Goal: Task Accomplishment & Management: Manage account settings

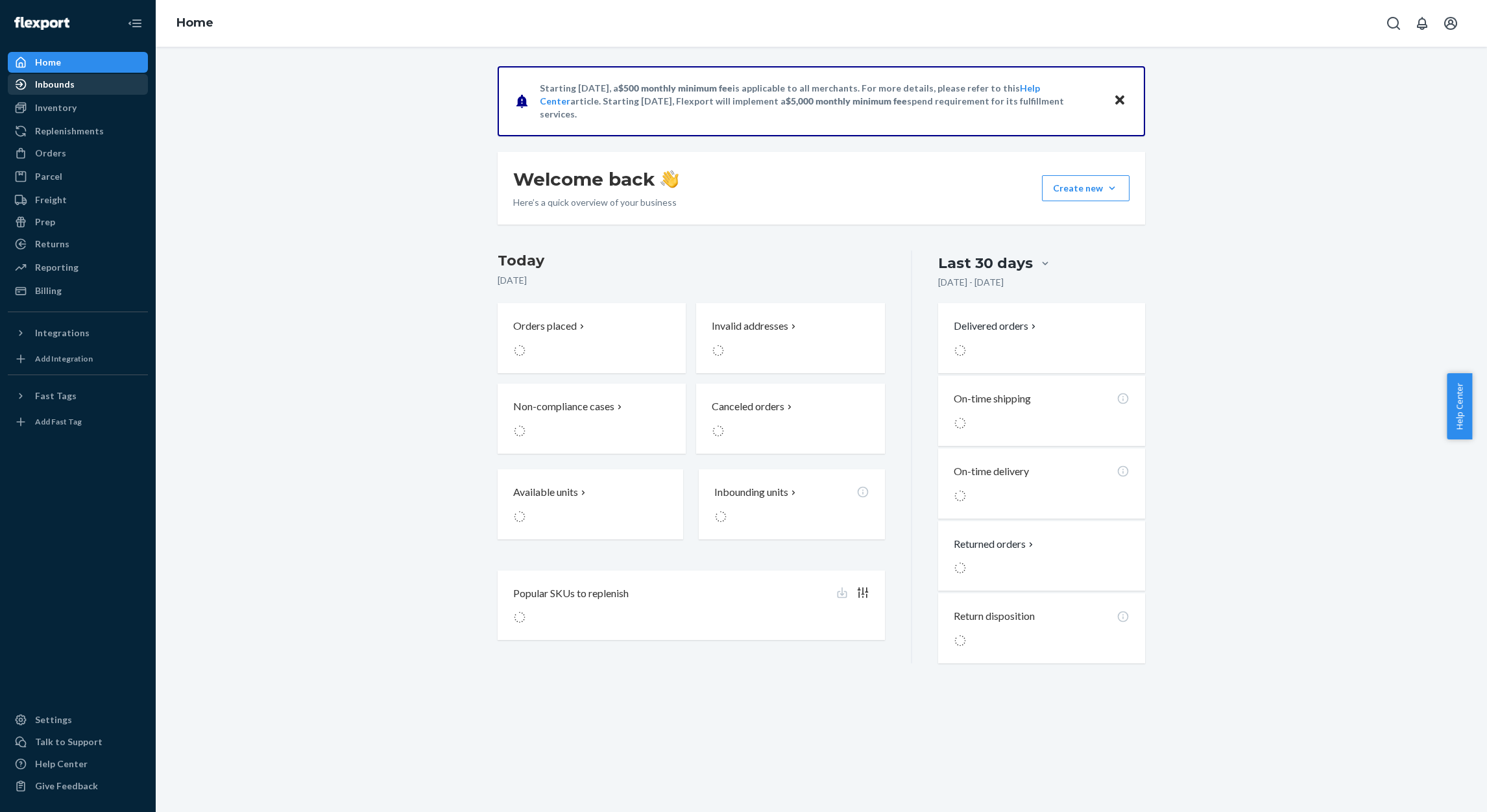
click at [51, 87] on div "Inbounds" at bounding box center [55, 84] width 40 height 13
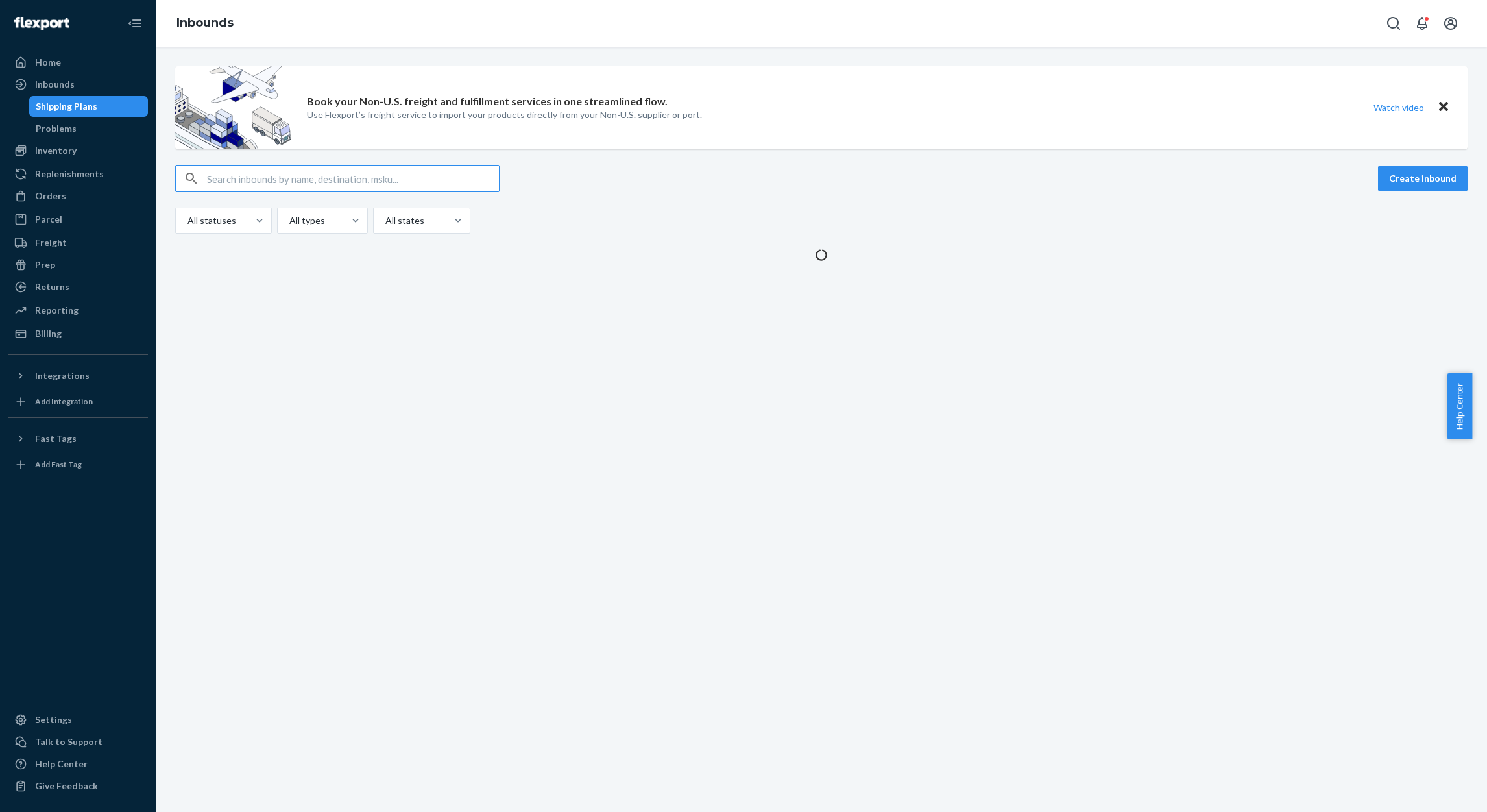
click at [1021, 182] on div "Create inbound" at bounding box center [821, 178] width 1293 height 27
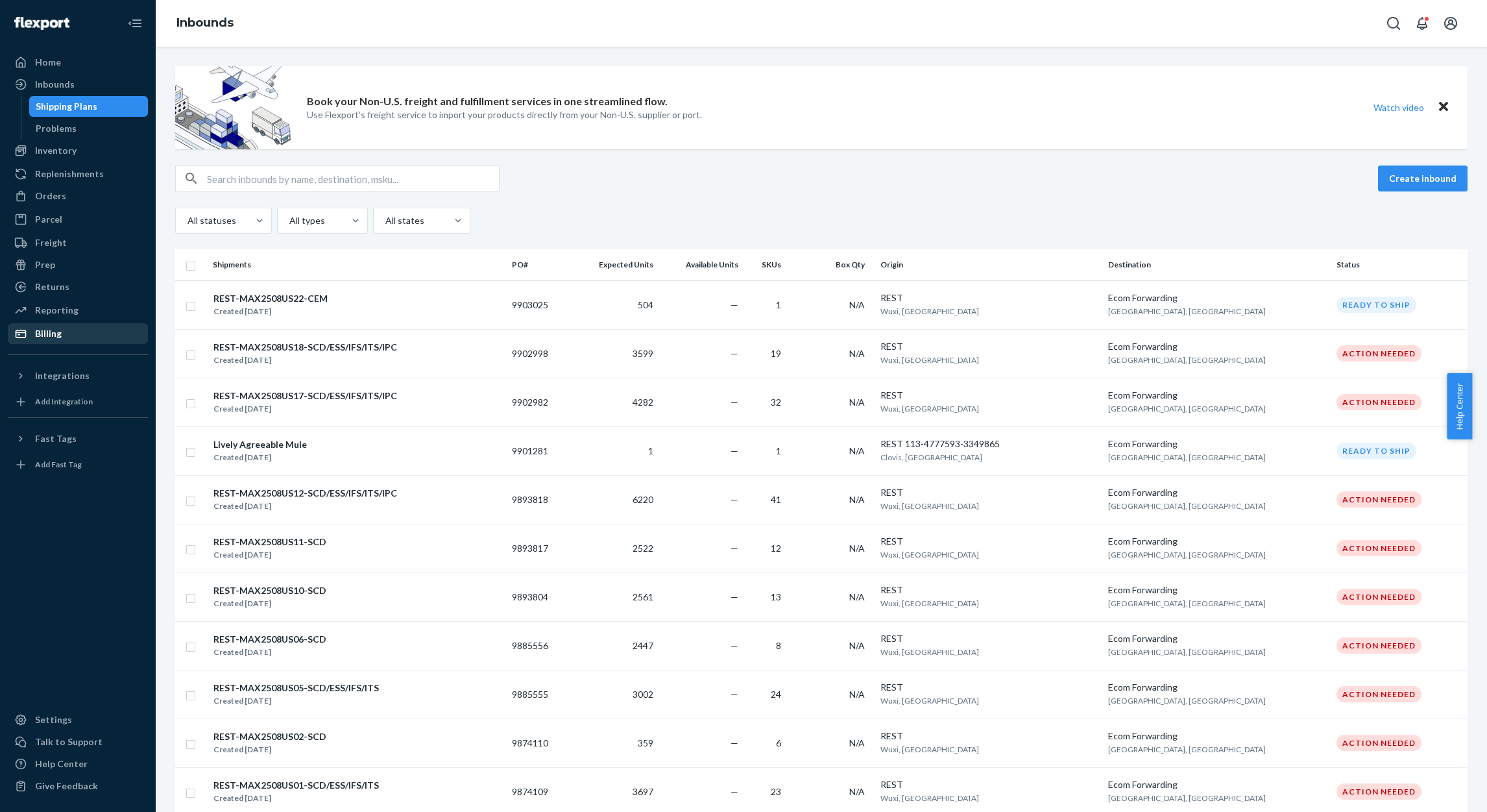
click at [37, 332] on div "Billing" at bounding box center [49, 333] width 27 height 13
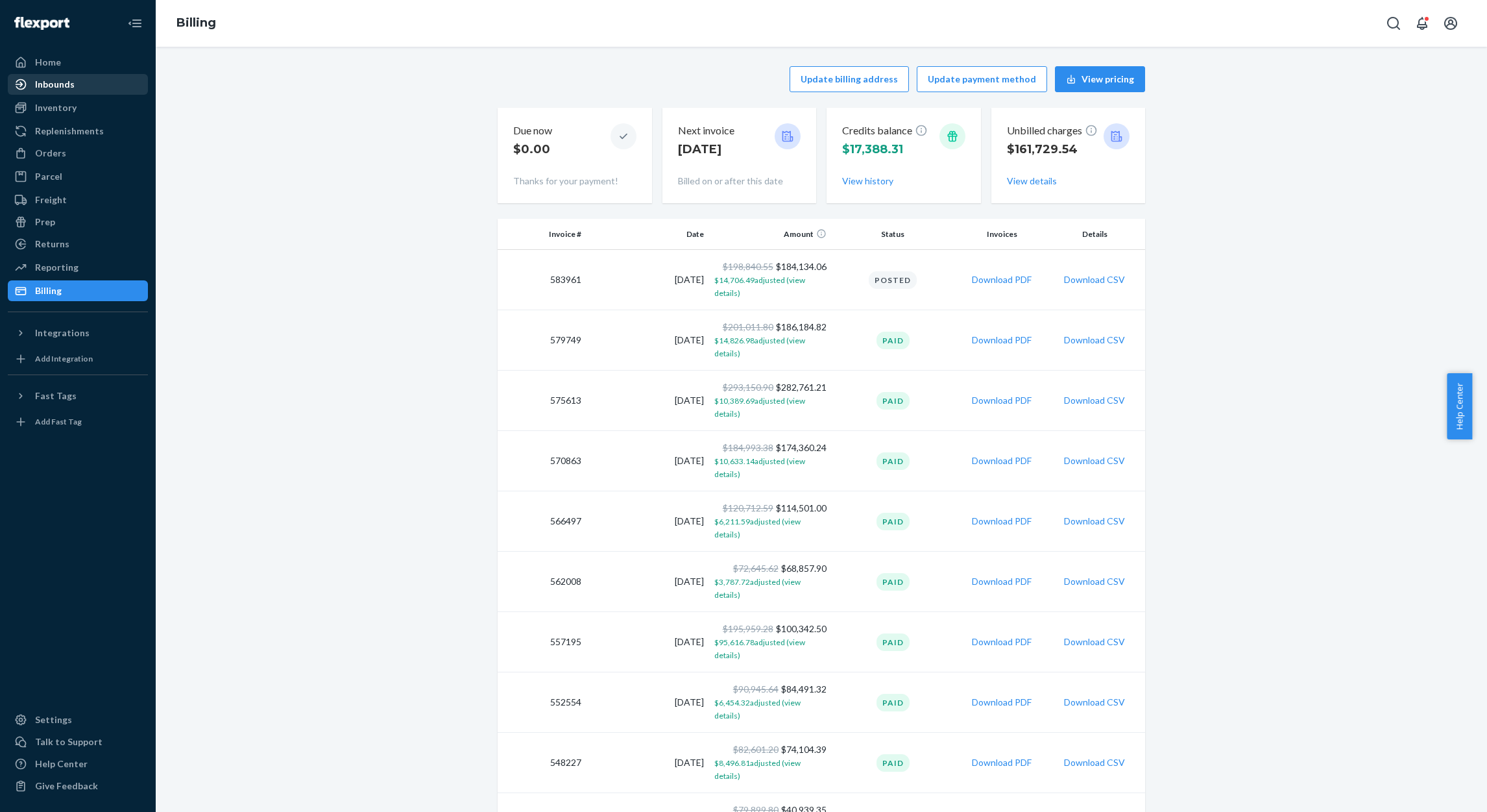
drag, startPoint x: 78, startPoint y: 83, endPoint x: 135, endPoint y: 79, distance: 57.1
click at [78, 83] on div "Inbounds" at bounding box center [77, 84] width 137 height 19
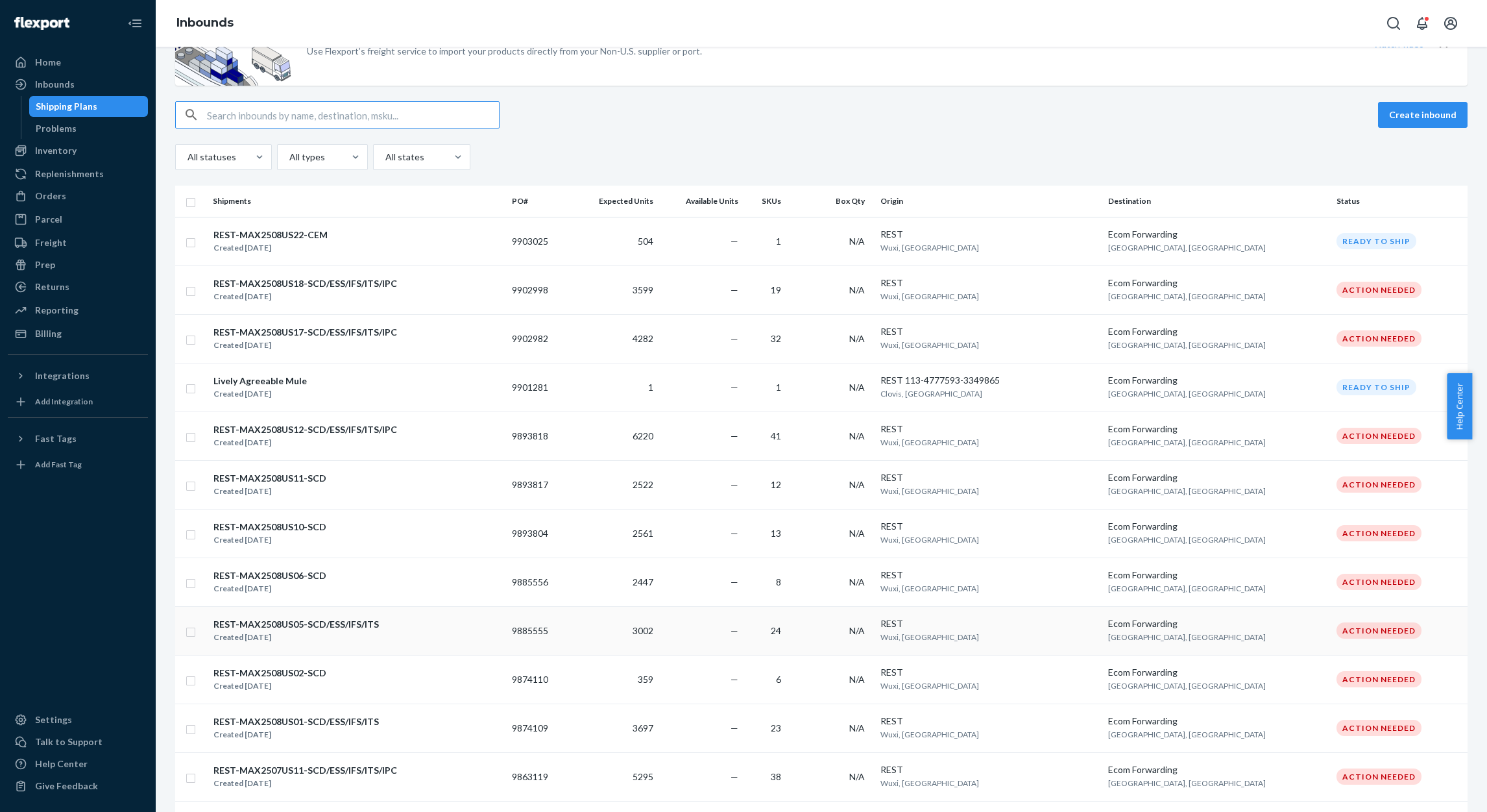
scroll to position [194, 0]
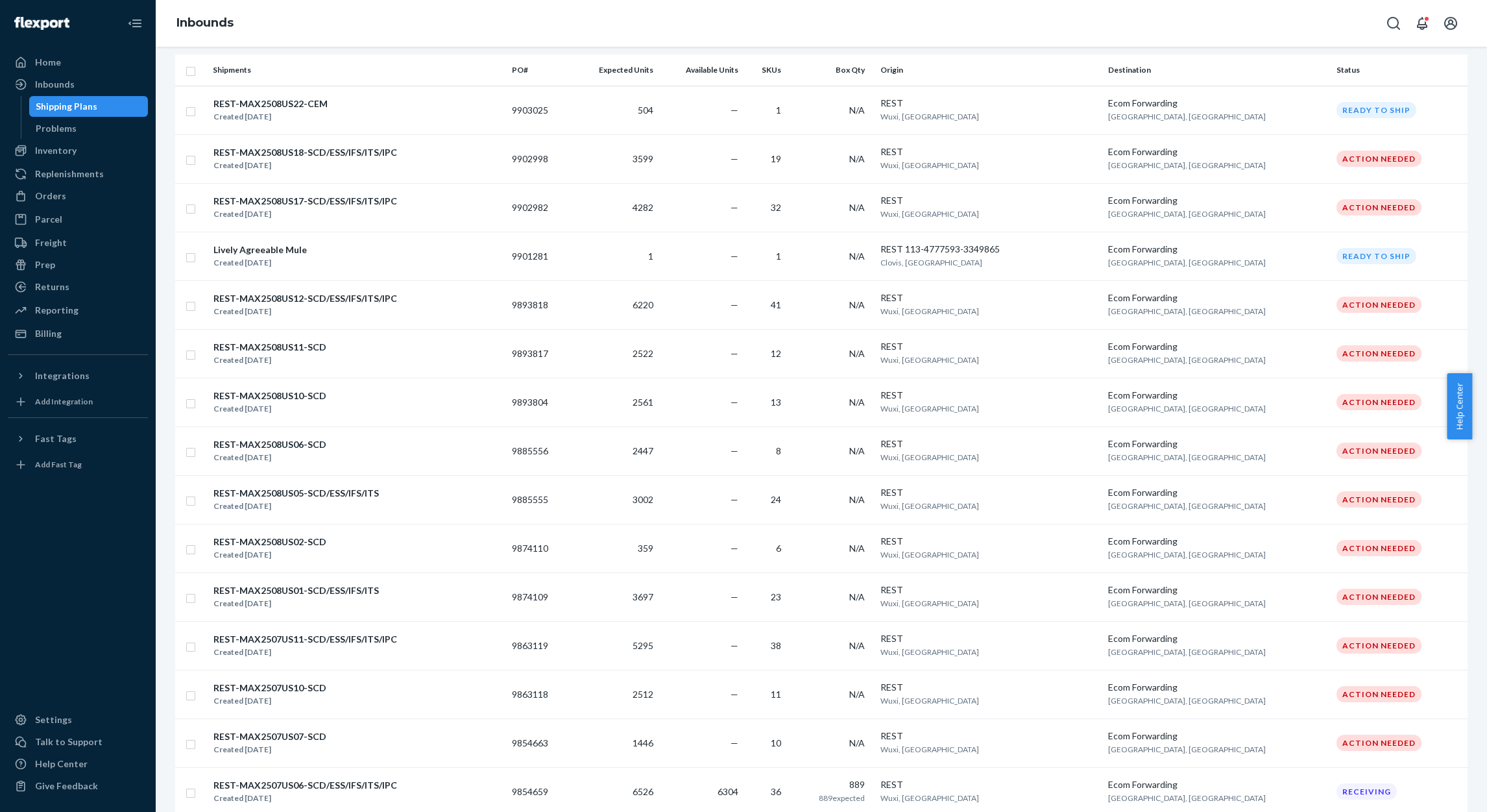
click at [108, 642] on div at bounding box center [77, 589] width 141 height 229
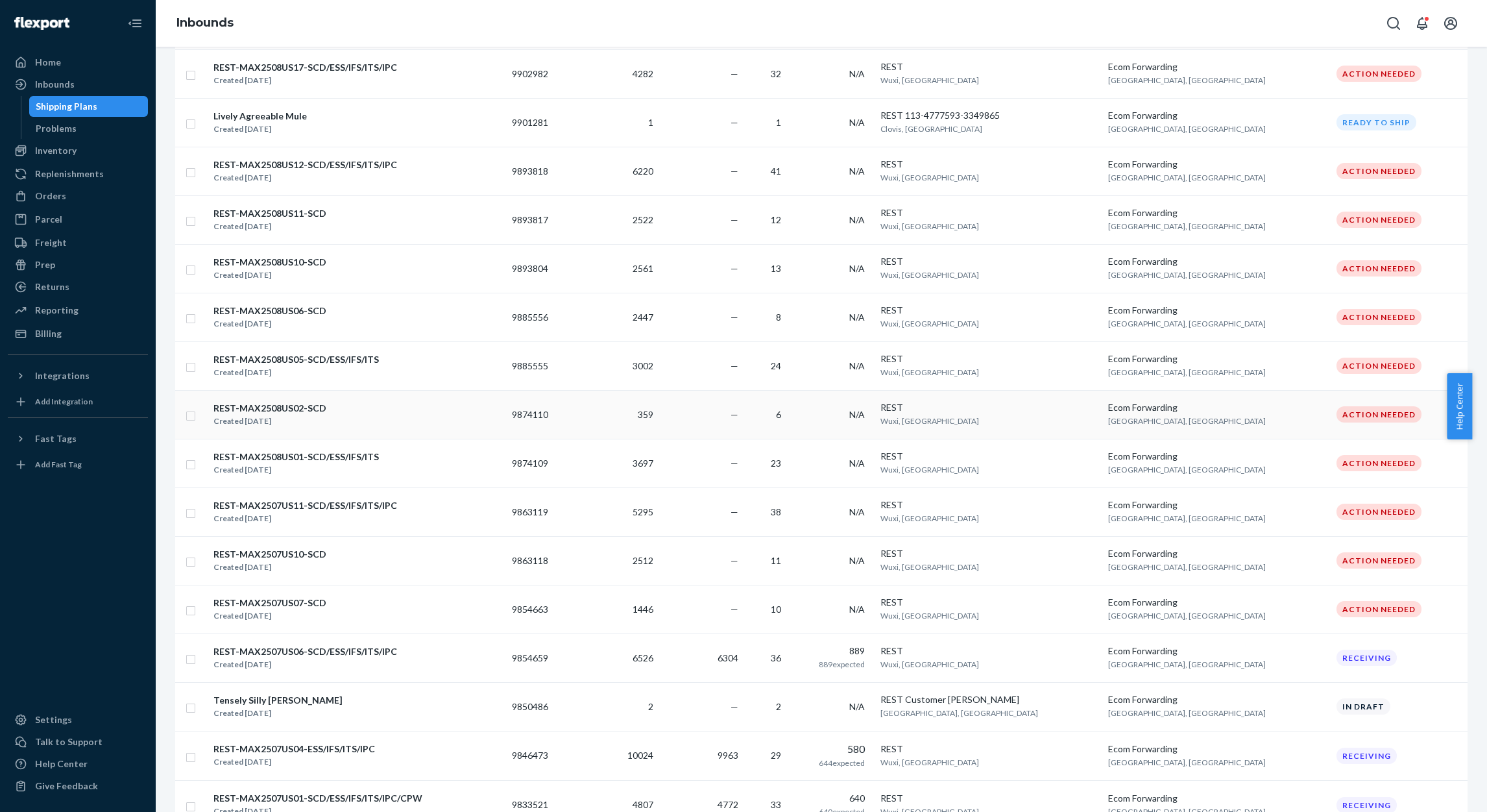
scroll to position [583, 0]
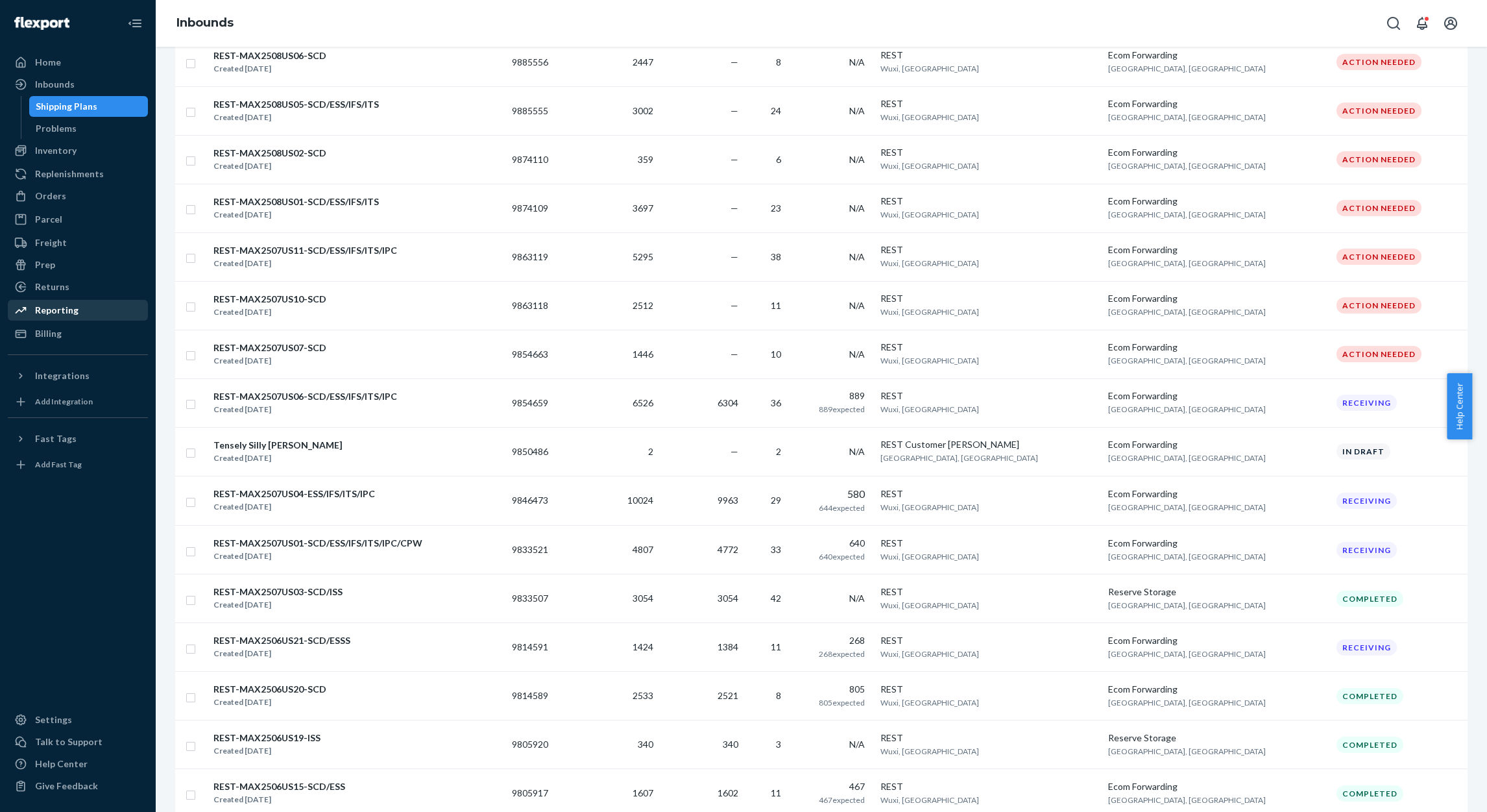
click at [71, 310] on div "Reporting" at bounding box center [57, 310] width 44 height 13
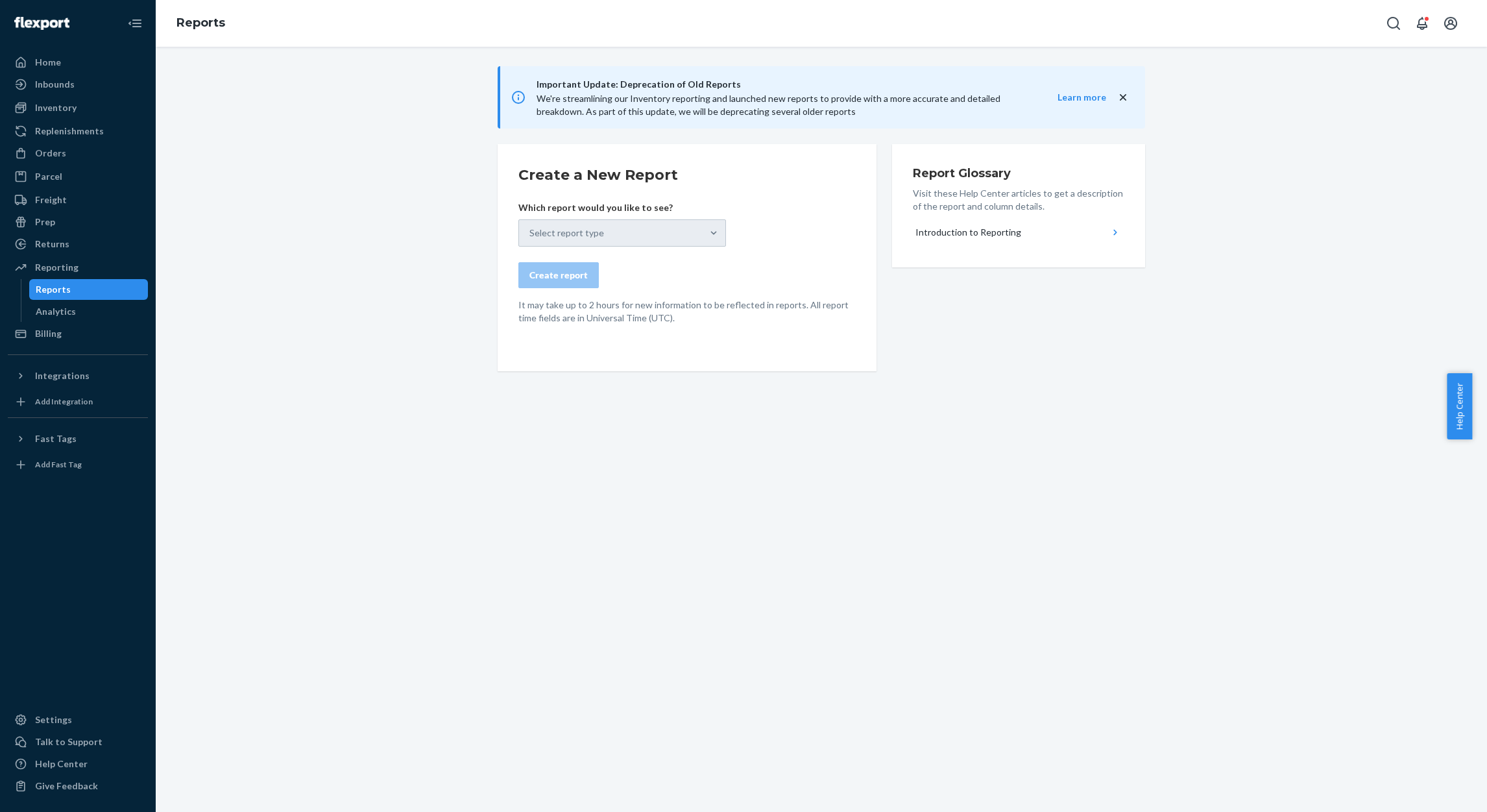
click at [700, 222] on div "Select report type" at bounding box center [622, 233] width 208 height 27
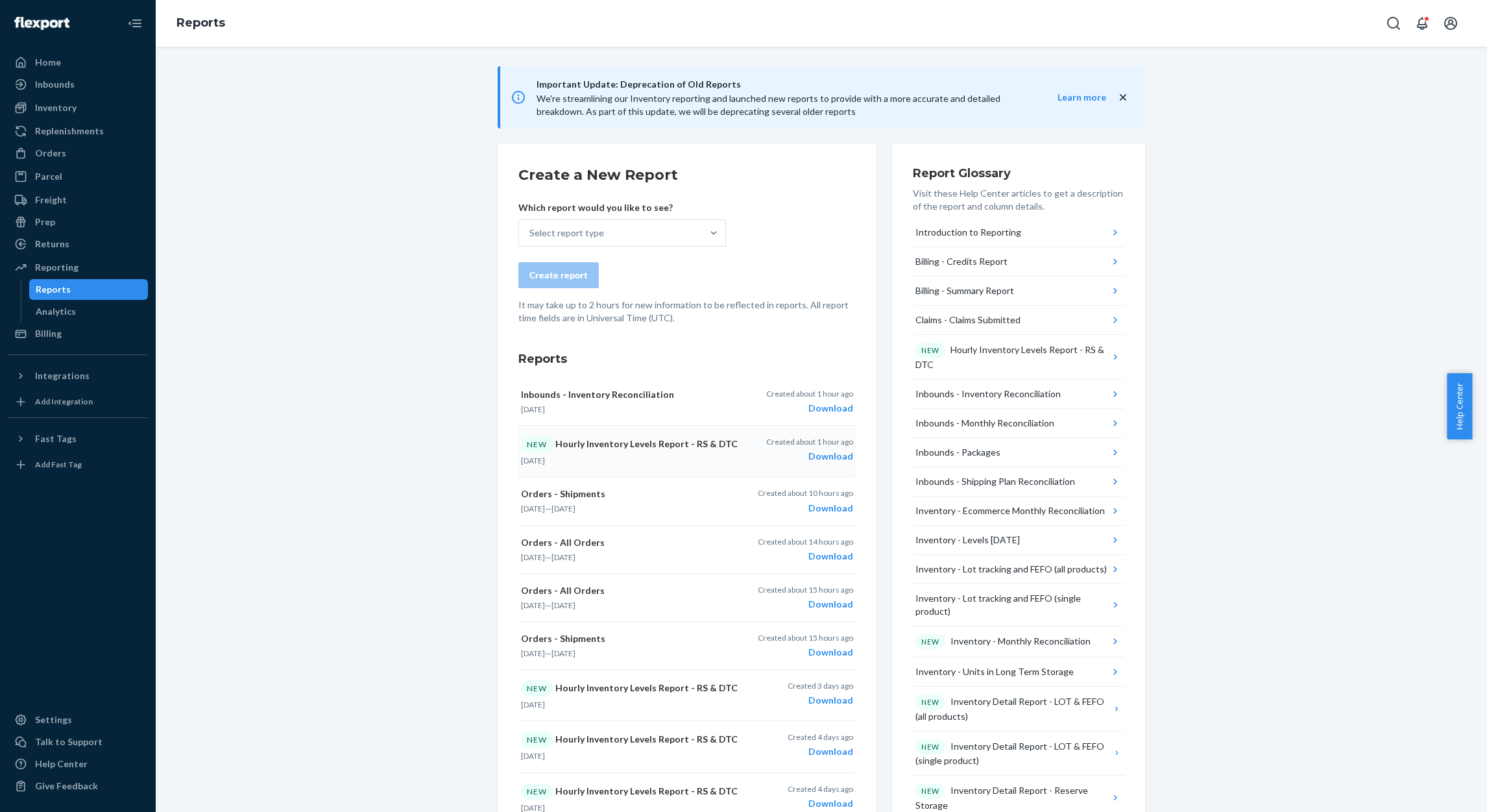
click at [811, 452] on div "Download" at bounding box center [810, 455] width 87 height 13
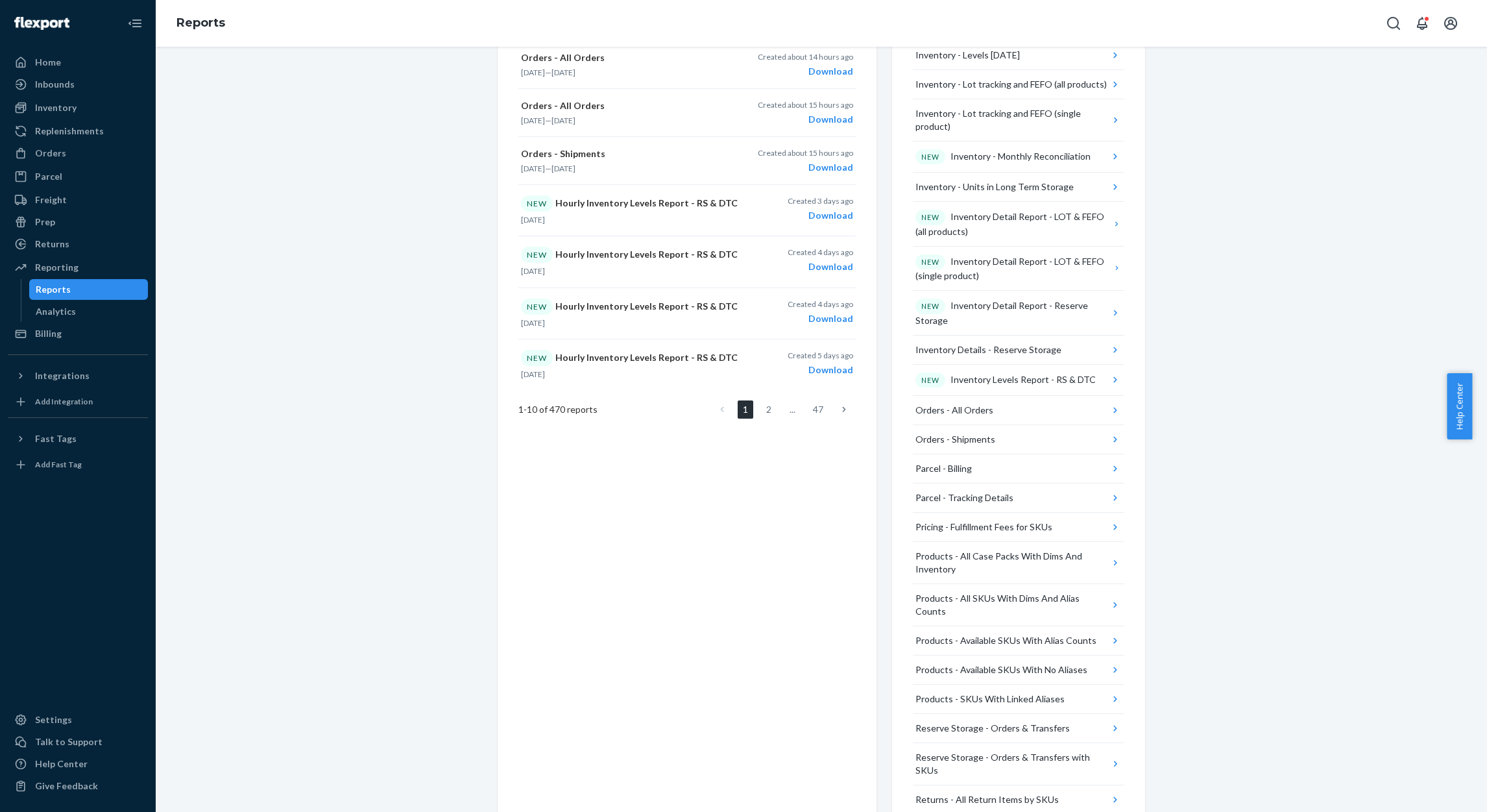
scroll to position [486, 0]
click at [45, 82] on div "Inbounds" at bounding box center [55, 84] width 40 height 13
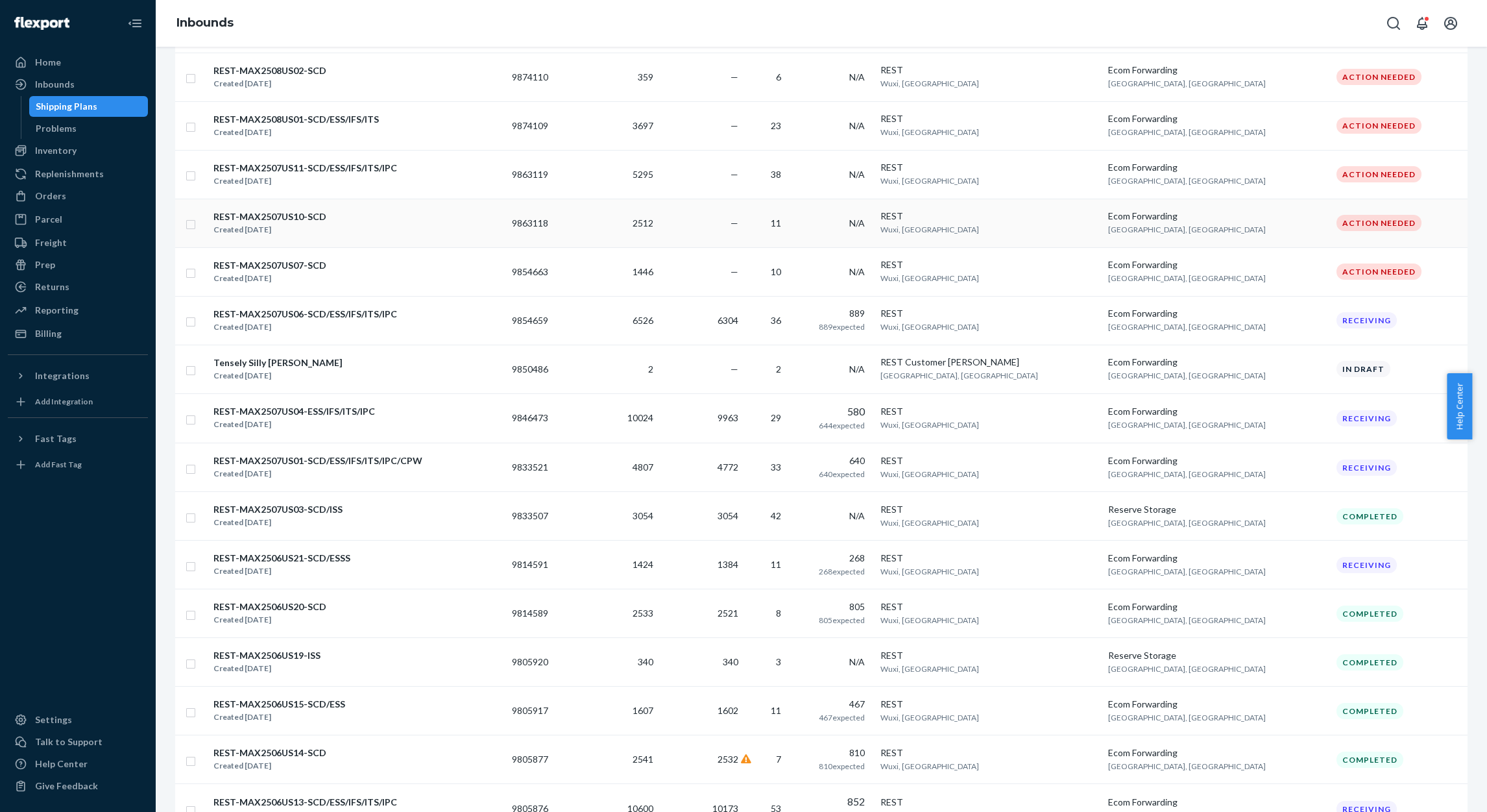
scroll to position [682, 0]
